Goal: Transaction & Acquisition: Purchase product/service

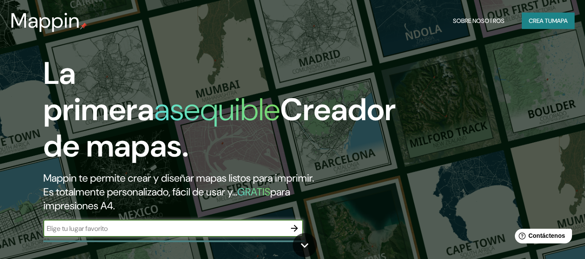
click at [299, 229] on icon "button" at bounding box center [294, 228] width 10 height 10
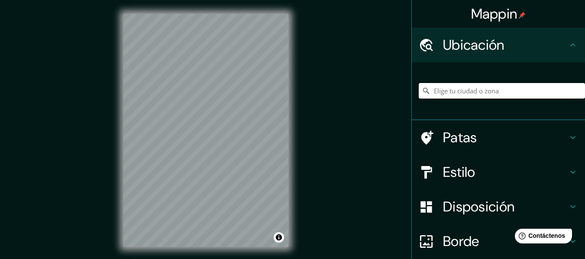
click at [497, 91] on input "Elige tu ciudad o zona" at bounding box center [502, 91] width 166 height 16
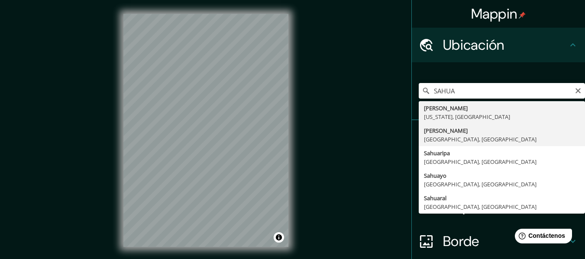
type input "[PERSON_NAME], [GEOGRAPHIC_DATA], [GEOGRAPHIC_DATA]"
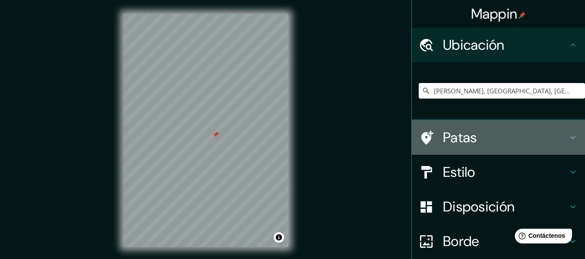
click at [481, 145] on h4 "Patas" at bounding box center [505, 137] width 125 height 17
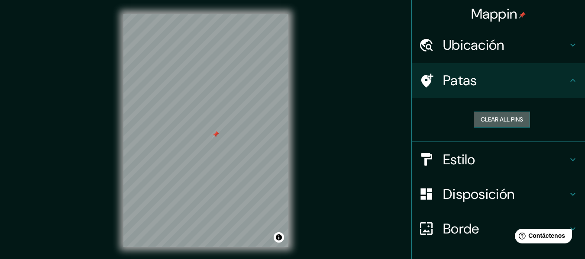
click at [508, 121] on button "Clear all pins" at bounding box center [502, 120] width 56 height 16
click at [520, 80] on h4 "Patas" at bounding box center [505, 80] width 125 height 17
click at [282, 240] on button "Activar o desactivar atribución" at bounding box center [279, 238] width 10 height 10
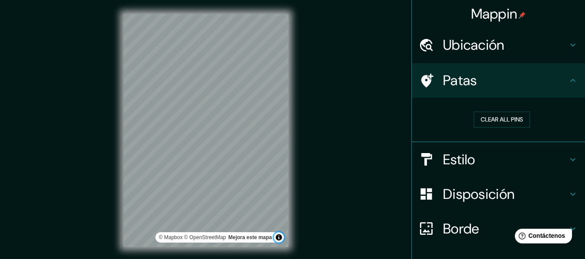
click at [282, 240] on button "Activar o desactivar atribución" at bounding box center [279, 238] width 10 height 10
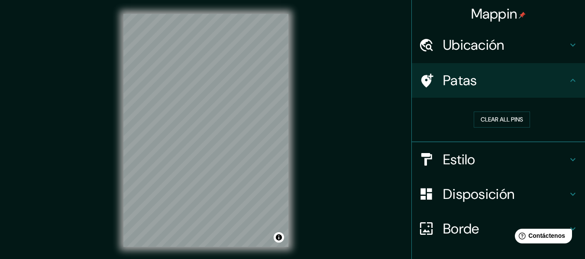
click at [504, 160] on h4 "Estilo" at bounding box center [505, 159] width 125 height 17
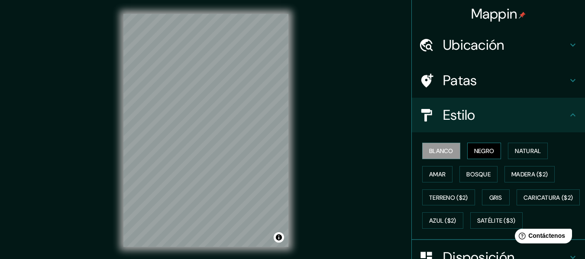
click at [480, 153] on font "Negro" at bounding box center [484, 151] width 20 height 8
click at [519, 152] on font "Natural" at bounding box center [528, 151] width 26 height 8
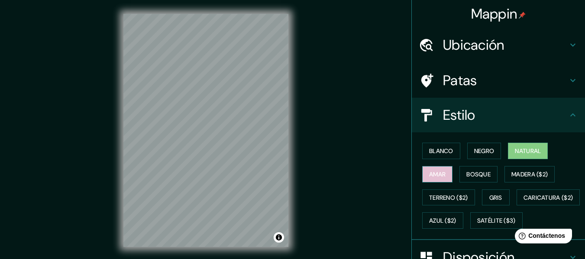
click at [436, 179] on font "Amar" at bounding box center [437, 174] width 16 height 11
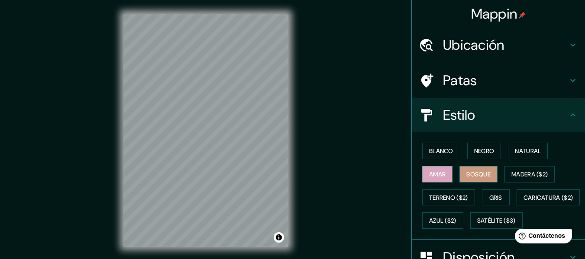
click at [469, 176] on font "Bosque" at bounding box center [478, 175] width 24 height 8
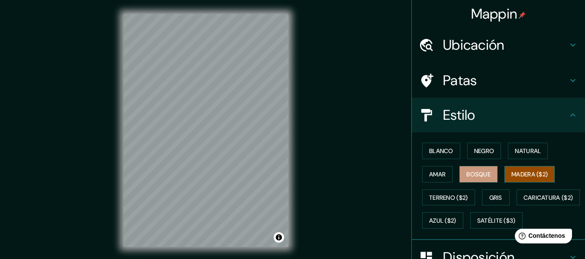
click at [505, 173] on button "Madera ($2)" at bounding box center [529, 174] width 50 height 16
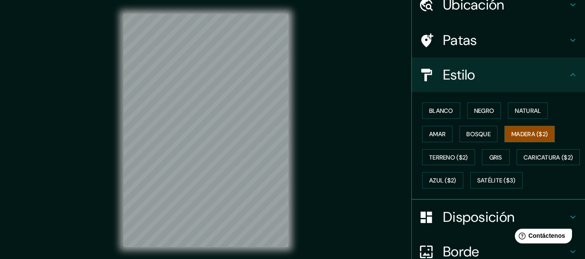
scroll to position [41, 0]
click at [452, 158] on font "Terreno ($2)" at bounding box center [448, 157] width 39 height 8
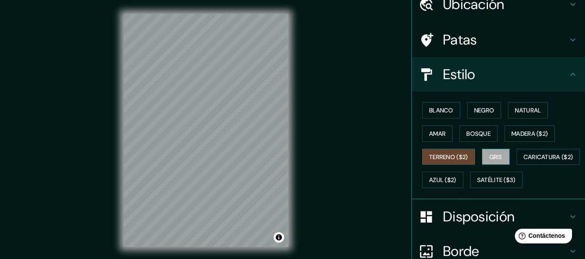
click at [497, 158] on font "Gris" at bounding box center [495, 157] width 13 height 8
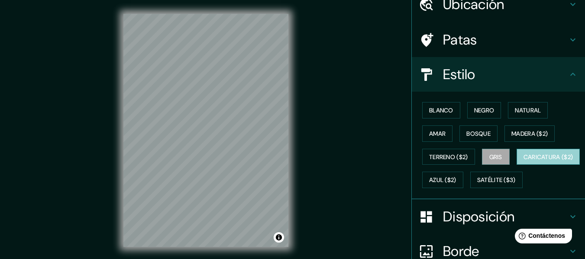
click at [523, 161] on font "Caricatura ($2)" at bounding box center [548, 157] width 50 height 8
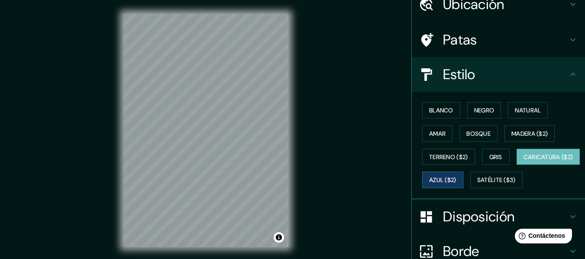
click at [456, 181] on font "Azul ($2)" at bounding box center [442, 181] width 27 height 8
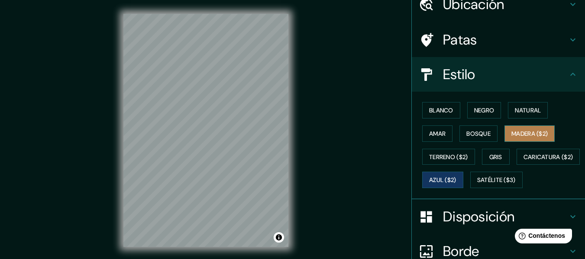
click at [532, 140] on button "Madera ($2)" at bounding box center [529, 134] width 50 height 16
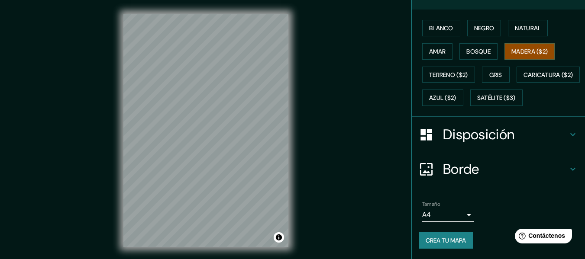
scroll to position [125, 0]
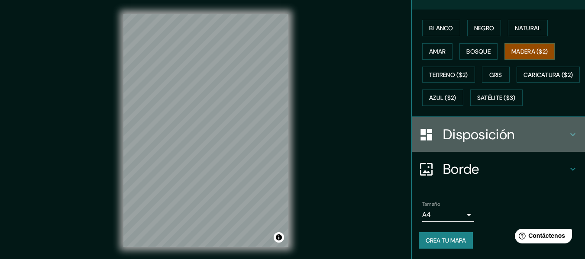
click at [495, 144] on font "Disposición" at bounding box center [478, 135] width 71 height 18
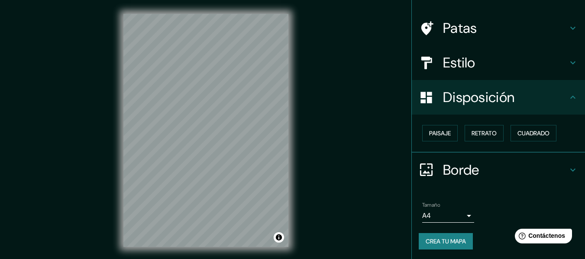
scroll to position [53, 0]
click at [441, 134] on font "Paisaje" at bounding box center [440, 133] width 22 height 8
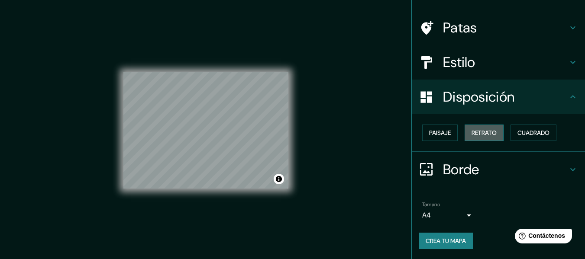
click at [484, 133] on font "Retrato" at bounding box center [484, 133] width 25 height 8
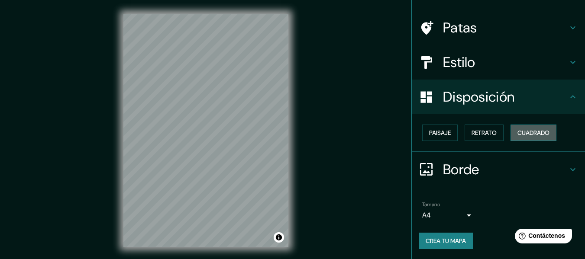
click at [517, 132] on font "Cuadrado" at bounding box center [533, 133] width 32 height 8
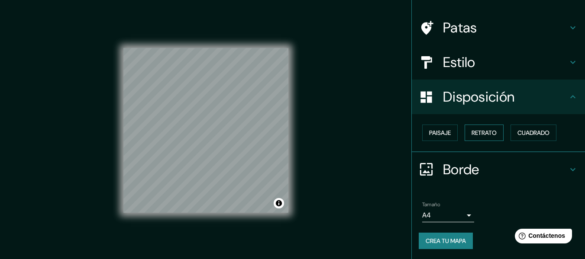
click at [475, 132] on font "Retrato" at bounding box center [484, 133] width 25 height 8
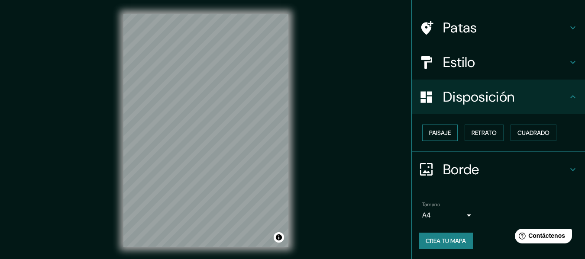
click at [449, 132] on button "Paisaje" at bounding box center [440, 133] width 36 height 16
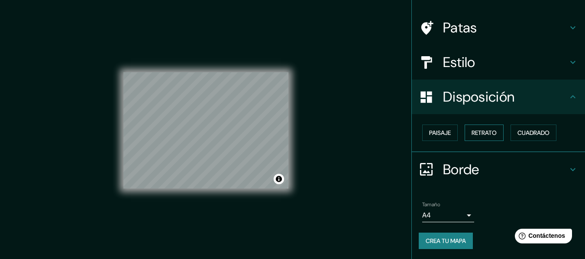
click at [474, 136] on font "Retrato" at bounding box center [484, 133] width 25 height 8
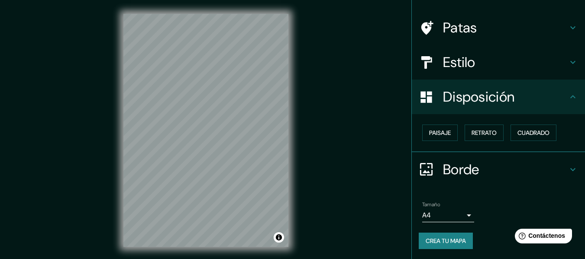
click at [465, 218] on body "Mappin Ubicación [PERSON_NAME], [GEOGRAPHIC_DATA], [GEOGRAPHIC_DATA] [GEOGRAPHI…" at bounding box center [292, 129] width 585 height 259
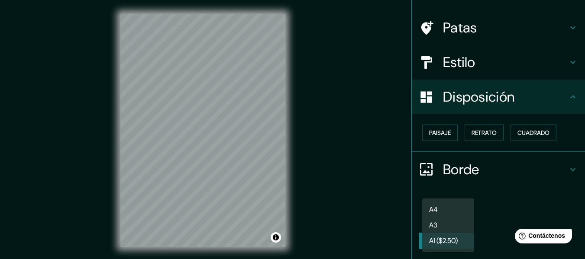
click at [462, 216] on body "Mappin Ubicación [PERSON_NAME], [GEOGRAPHIC_DATA], [GEOGRAPHIC_DATA] [GEOGRAPHI…" at bounding box center [292, 129] width 585 height 259
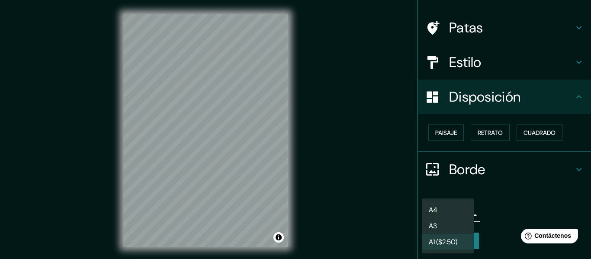
click at [454, 211] on li "A4" at bounding box center [448, 210] width 52 height 16
click at [461, 214] on body "Mappin Ubicación [PERSON_NAME], [GEOGRAPHIC_DATA], [GEOGRAPHIC_DATA] [GEOGRAPHI…" at bounding box center [295, 129] width 591 height 259
click at [449, 228] on li "A3" at bounding box center [448, 226] width 52 height 16
type input "a4"
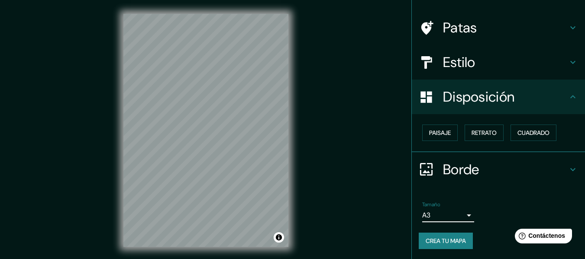
click at [461, 219] on body "Mappin Ubicación [PERSON_NAME], [GEOGRAPHIC_DATA], [GEOGRAPHIC_DATA] [GEOGRAPHI…" at bounding box center [292, 129] width 585 height 259
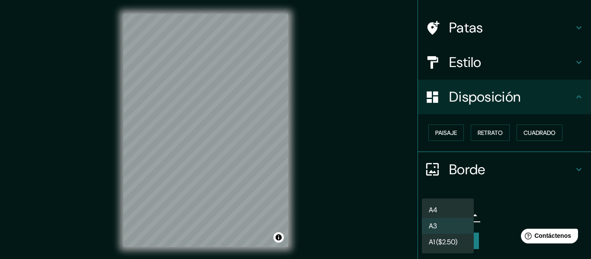
click at [498, 214] on div at bounding box center [295, 129] width 591 height 259
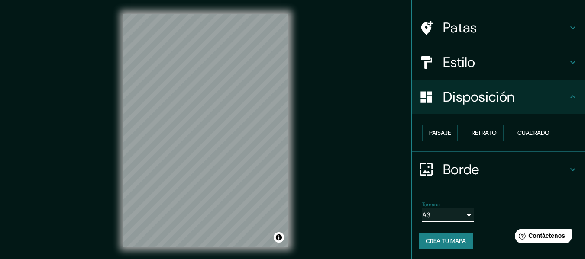
scroll to position [0, 0]
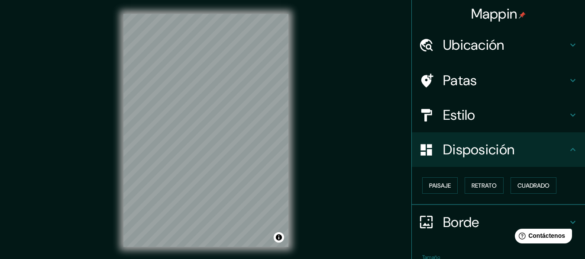
click at [489, 42] on font "Ubicación" at bounding box center [473, 45] width 61 height 18
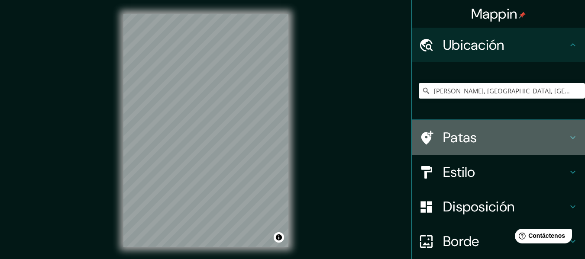
click at [485, 139] on h4 "Patas" at bounding box center [505, 137] width 125 height 17
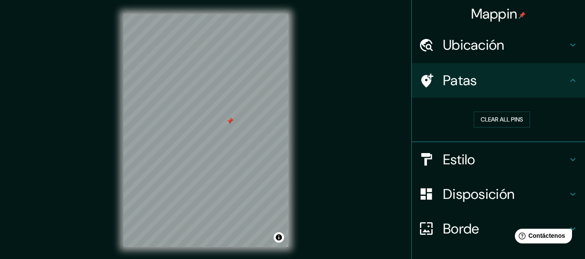
drag, startPoint x: 261, startPoint y: 114, endPoint x: 230, endPoint y: 124, distance: 32.3
click at [230, 124] on div at bounding box center [229, 121] width 7 height 7
click at [500, 118] on button "Clear all pins" at bounding box center [502, 120] width 56 height 16
